Goal: Transaction & Acquisition: Purchase product/service

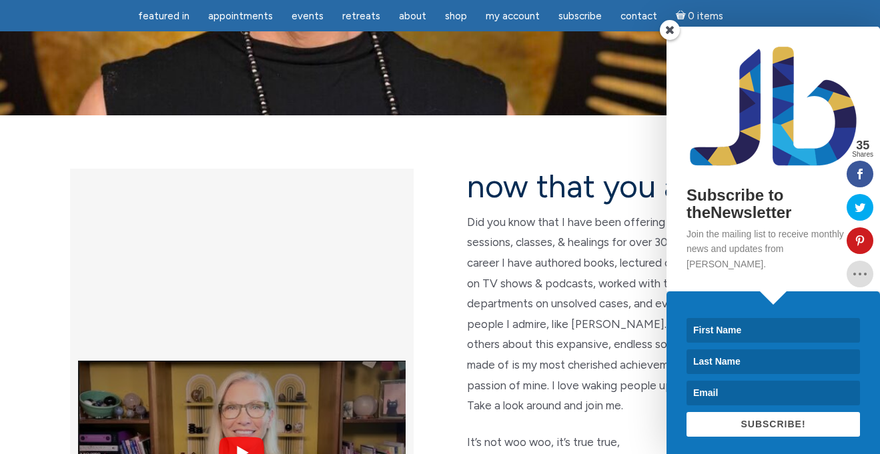
scroll to position [248, 0]
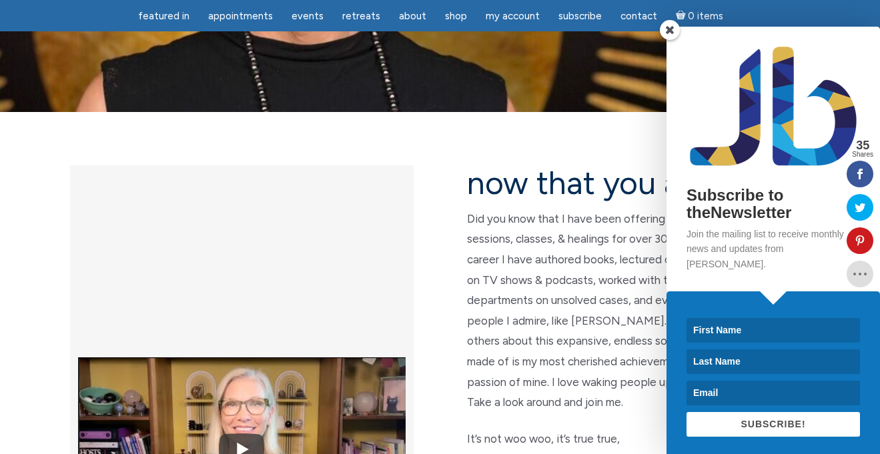
click at [665, 33] on span at bounding box center [670, 30] width 20 height 20
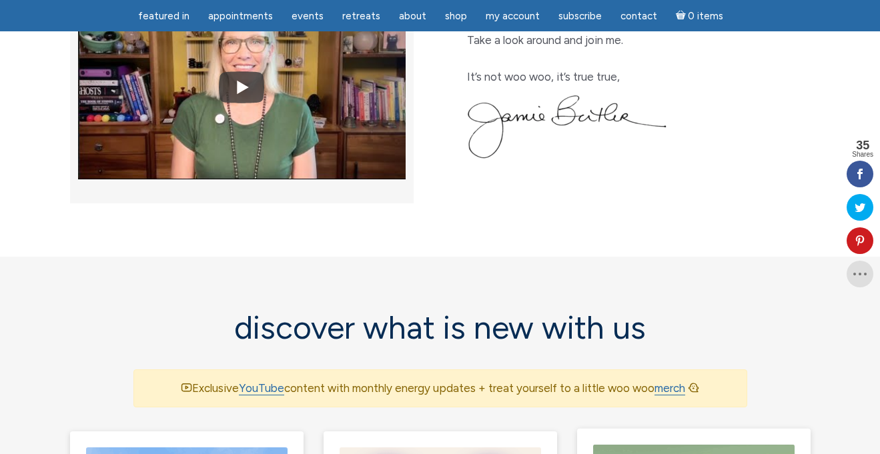
scroll to position [604, 0]
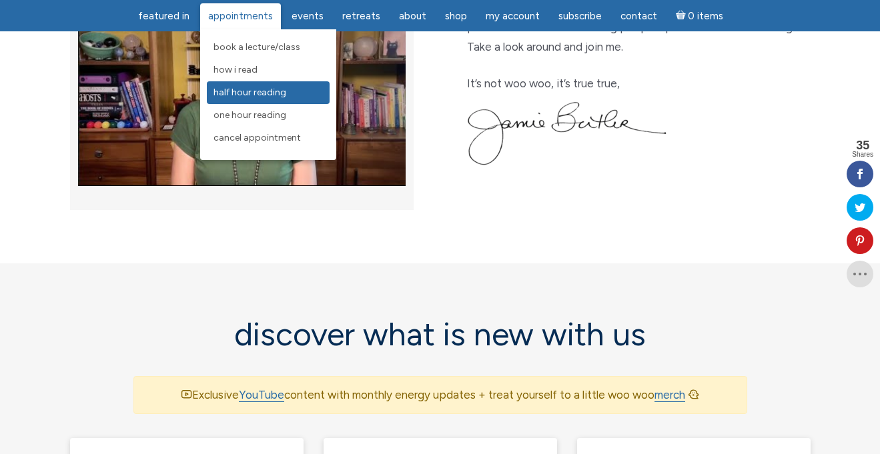
click at [239, 85] on link "Half Hour Reading" at bounding box center [268, 92] width 123 height 23
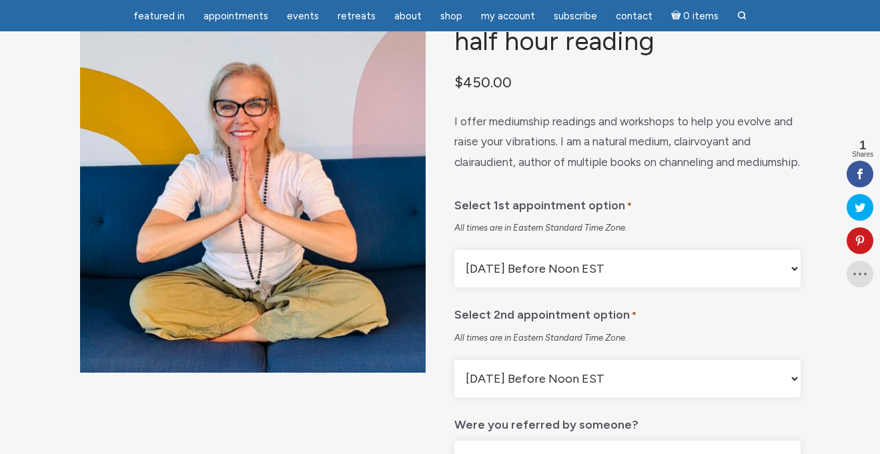
scroll to position [103, 0]
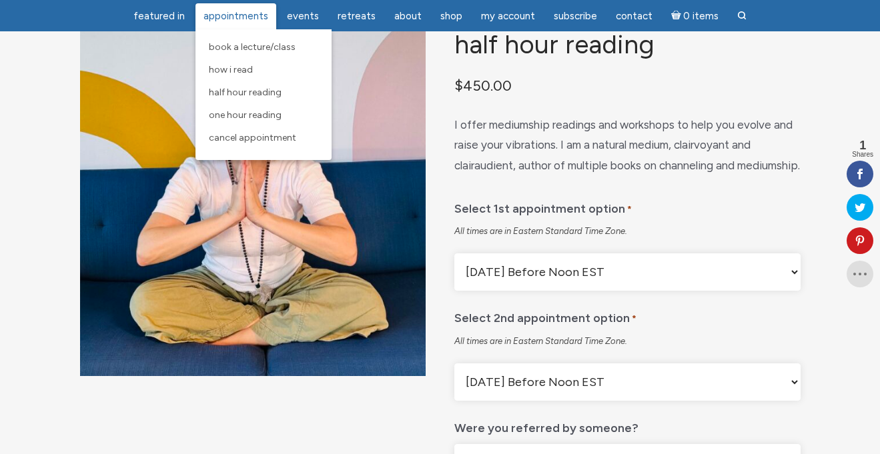
click at [245, 13] on span "Appointments" at bounding box center [235, 16] width 65 height 12
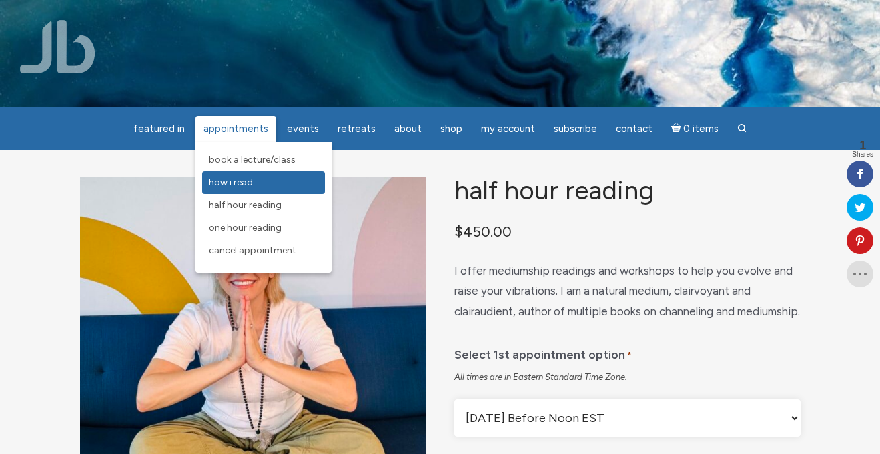
click at [233, 181] on span "How I Read" at bounding box center [231, 182] width 44 height 11
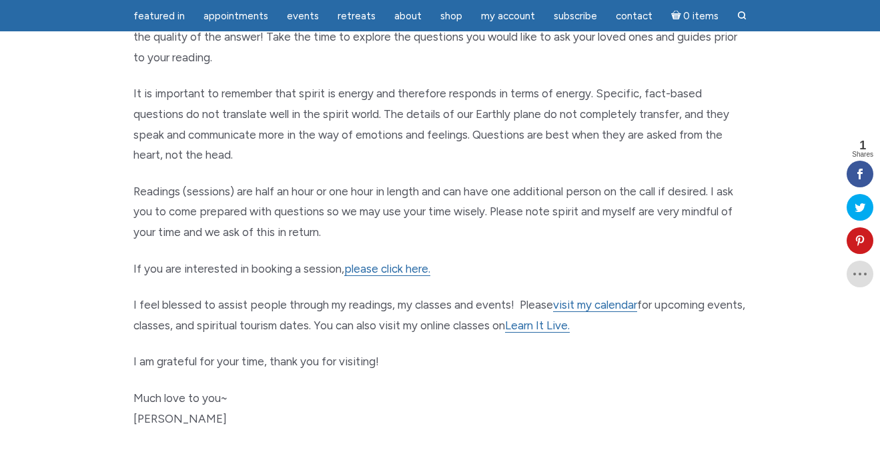
scroll to position [597, 0]
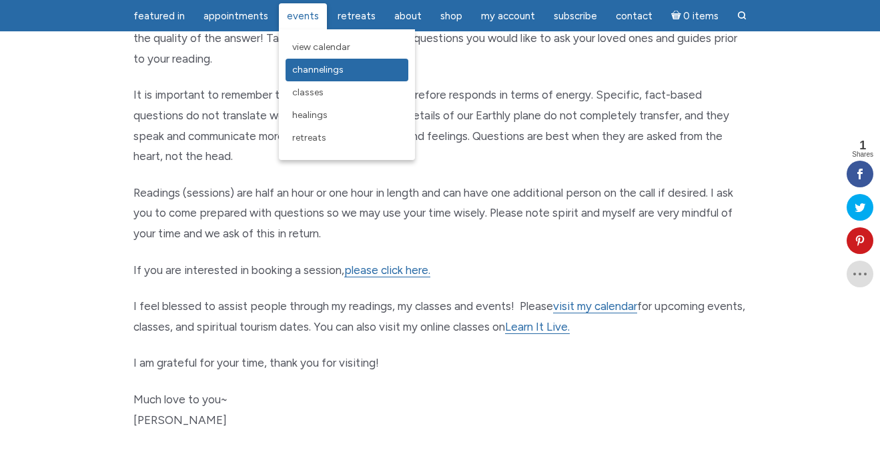
click at [300, 73] on span "Channelings" at bounding box center [317, 69] width 51 height 11
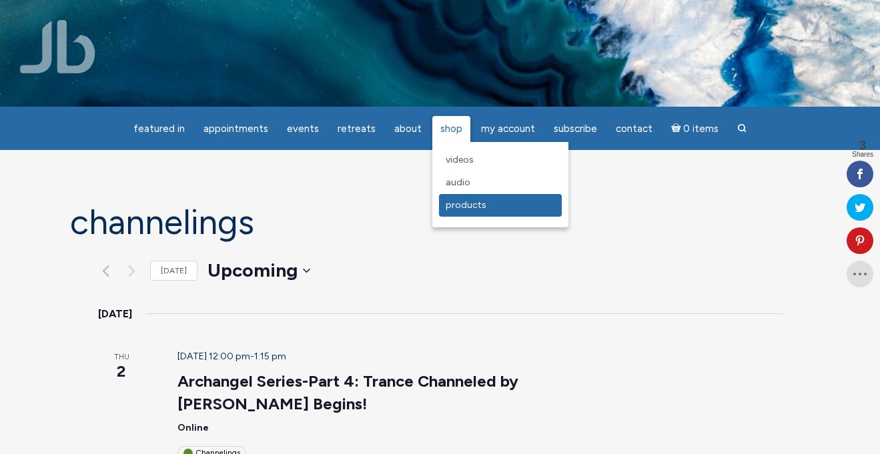
click at [446, 207] on span "Products" at bounding box center [466, 204] width 41 height 11
